Goal: Task Accomplishment & Management: Manage account settings

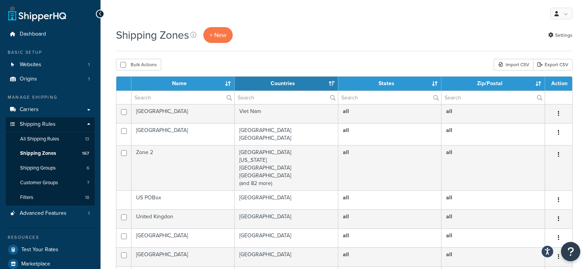
select select "15"
click at [177, 97] on input "text" at bounding box center [182, 97] width 103 height 13
type input "aust post"
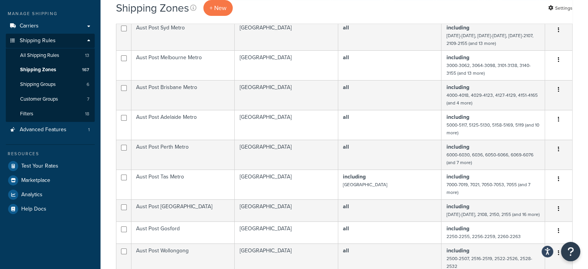
scroll to position [271, 0]
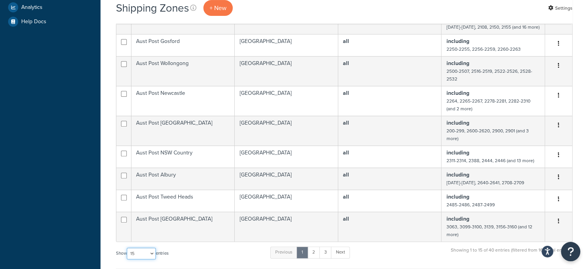
click at [135, 259] on select "10 15 25 50 100" at bounding box center [141, 254] width 29 height 12
select select "100"
click at [128, 259] on select "10 15 25 50 100" at bounding box center [141, 254] width 29 height 12
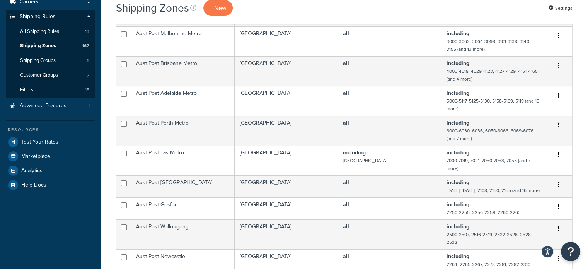
scroll to position [116, 0]
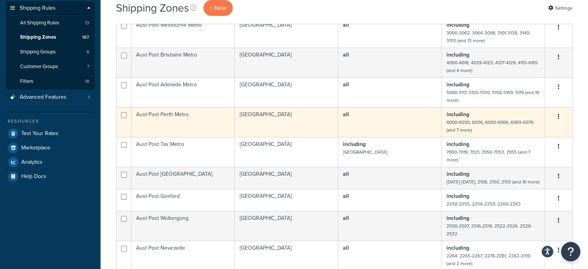
click at [187, 131] on td "Aust Post Perth Metro" at bounding box center [182, 122] width 103 height 30
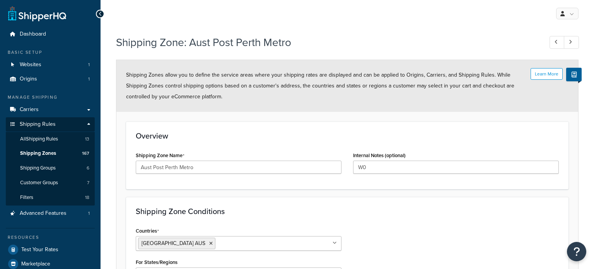
select select "including"
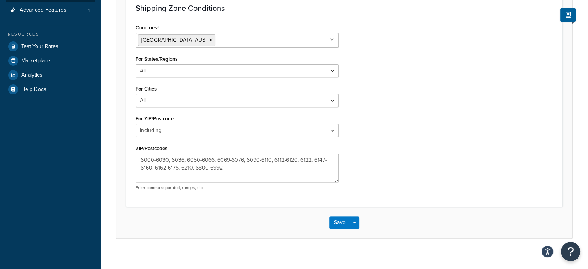
scroll to position [210, 0]
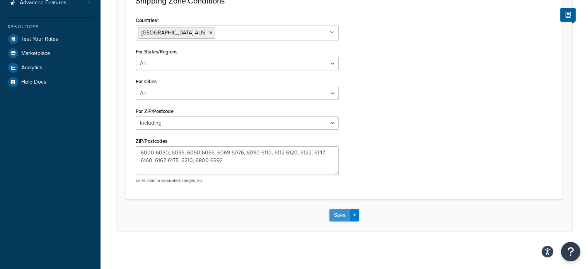
click at [342, 213] on button "Save" at bounding box center [340, 215] width 21 height 12
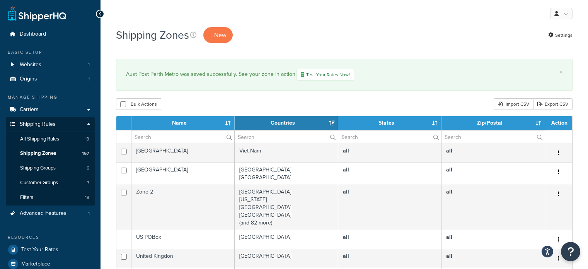
select select "15"
click at [178, 136] on input "text" at bounding box center [182, 136] width 103 height 13
type input "aust post"
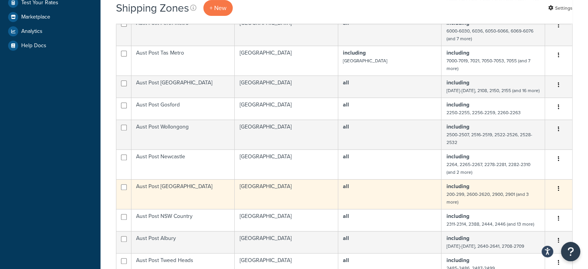
scroll to position [271, 0]
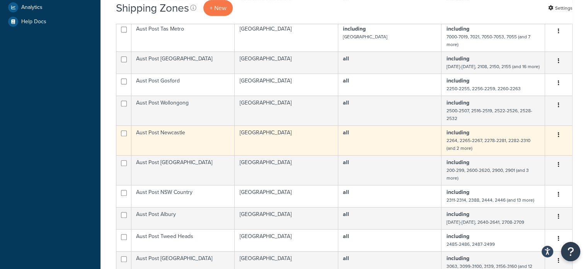
click at [288, 144] on td "Australia" at bounding box center [287, 140] width 104 height 30
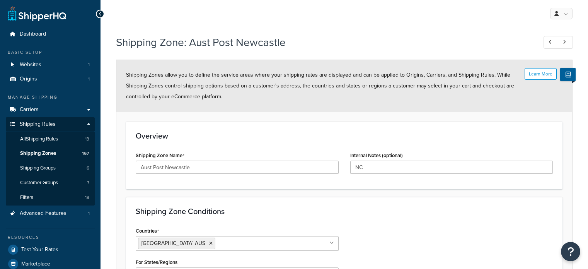
select select "including"
